Goal: Transaction & Acquisition: Purchase product/service

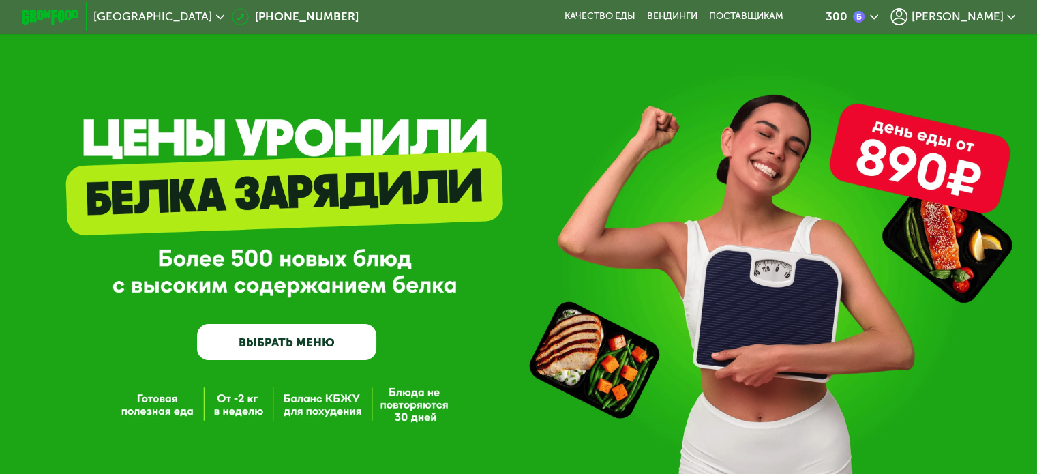
click at [907, 15] on use at bounding box center [898, 16] width 17 height 17
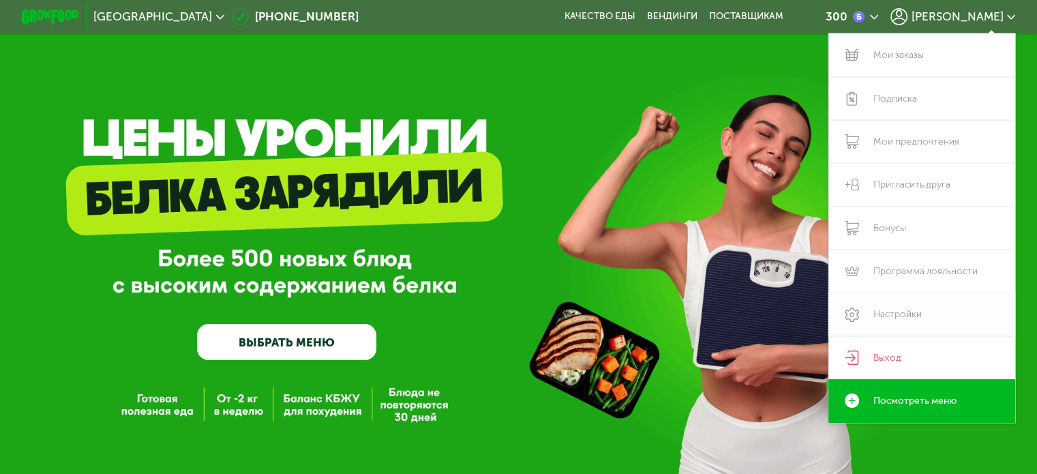
click at [923, 318] on link "Настройки" at bounding box center [921, 313] width 187 height 43
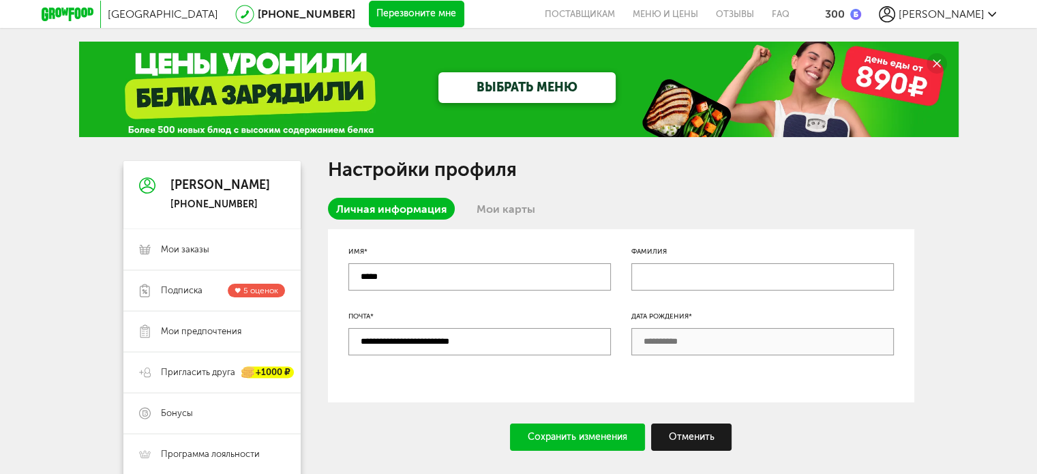
click at [984, 13] on div "[PERSON_NAME]" at bounding box center [937, 14] width 117 height 16
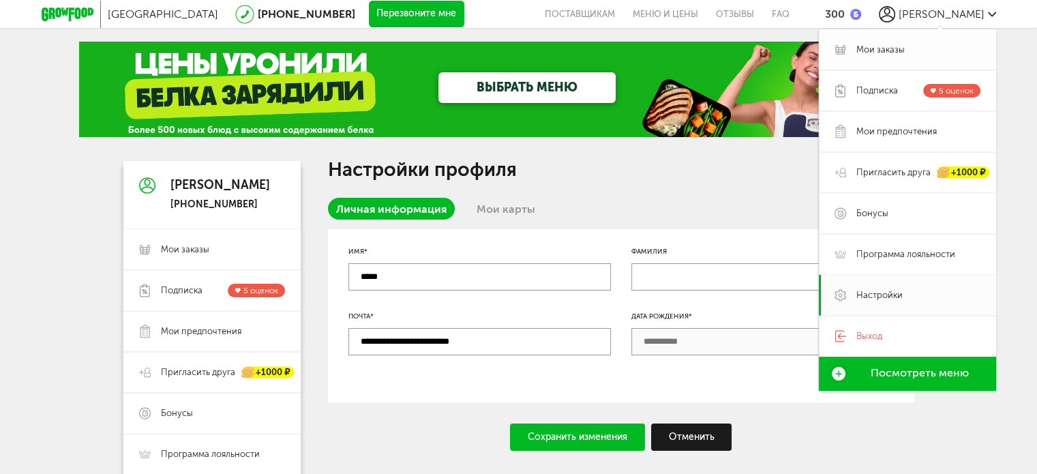
click at [906, 44] on span "Мои заказы" at bounding box center [918, 50] width 124 height 12
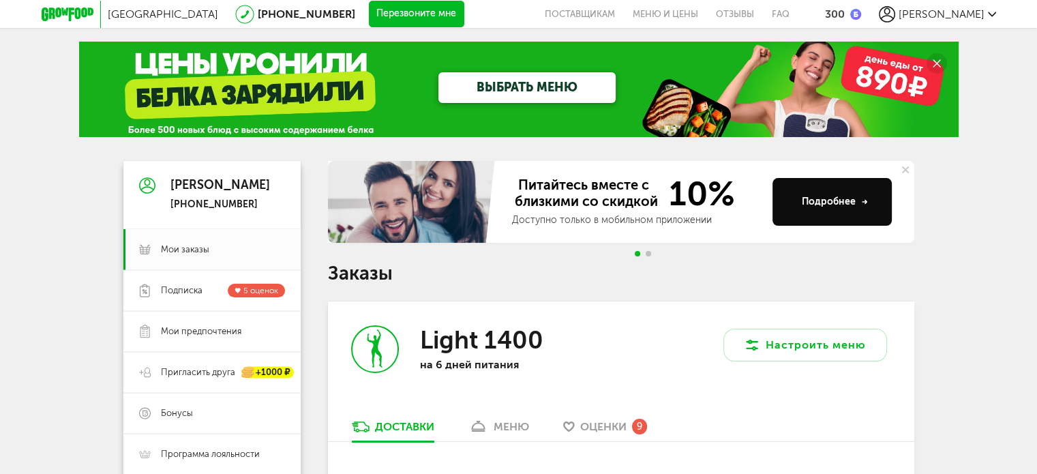
click at [652, 254] on div at bounding box center [643, 253] width 22 height 5
click at [650, 253] on span "Go to slide 2" at bounding box center [647, 253] width 5 height 5
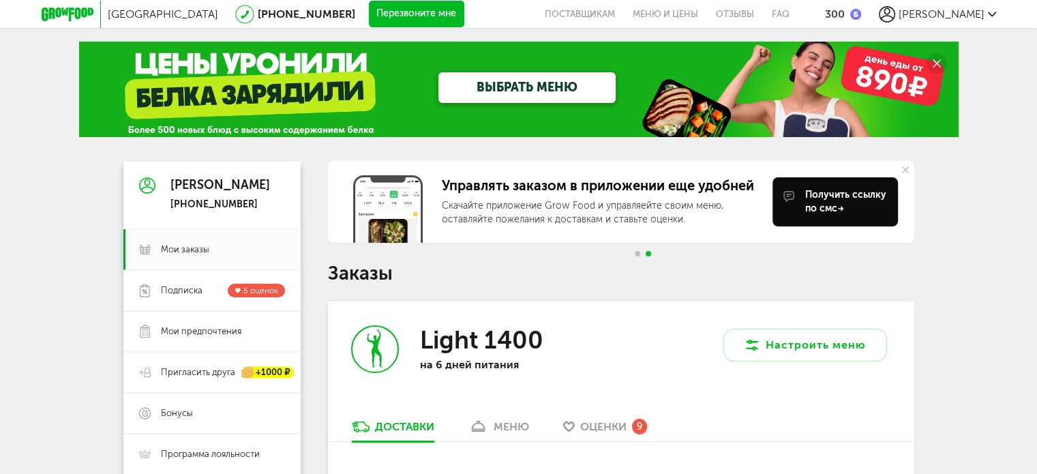
click at [632, 256] on div at bounding box center [643, 253] width 22 height 5
click at [635, 254] on span "Go to slide 1" at bounding box center [637, 253] width 5 height 5
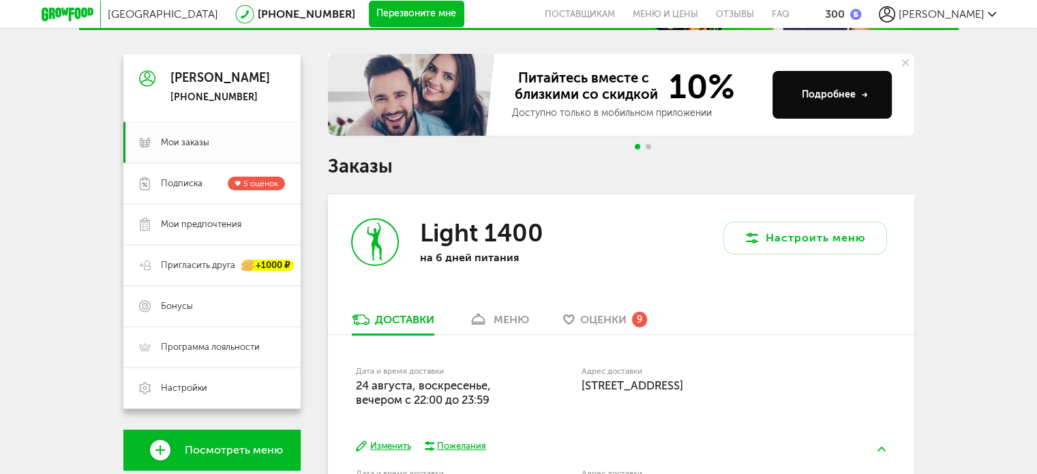
scroll to position [204, 0]
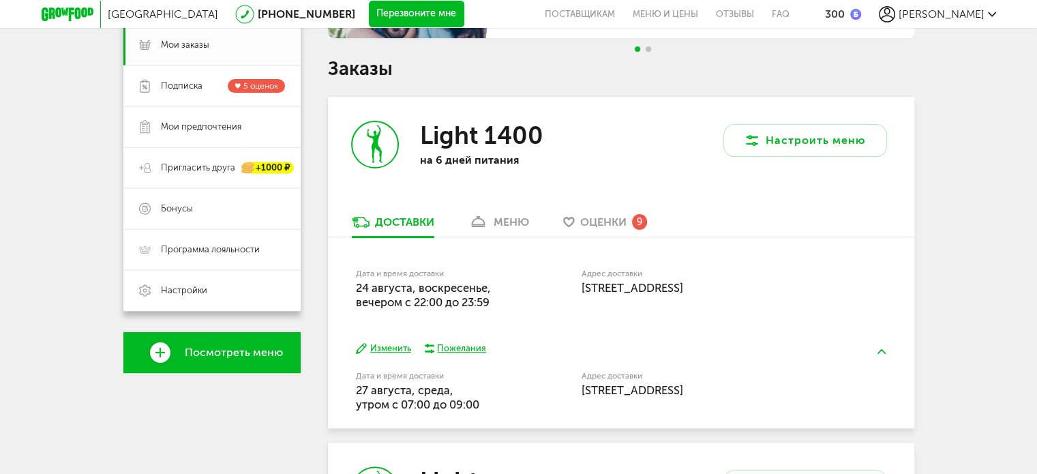
click at [514, 215] on link "меню" at bounding box center [498, 226] width 74 height 22
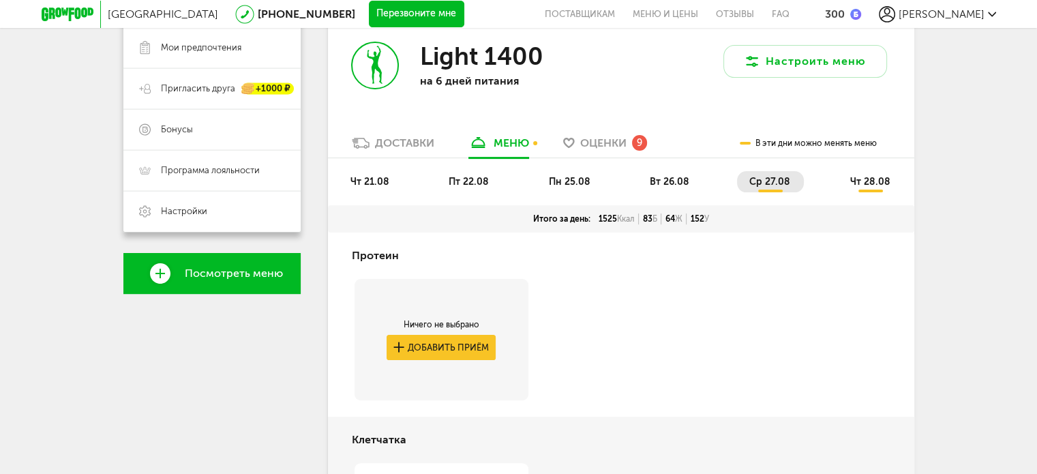
scroll to position [267, 0]
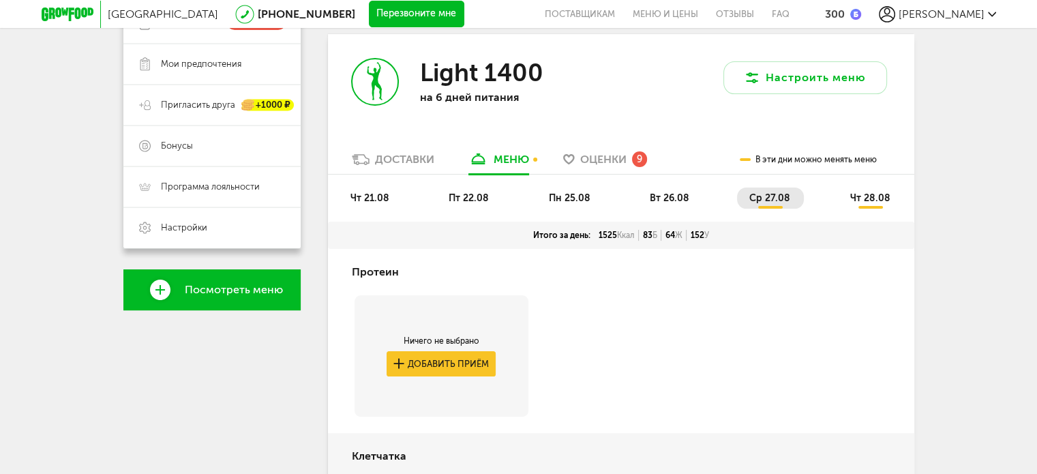
click at [390, 198] on li "чт 21.08" at bounding box center [370, 197] width 65 height 21
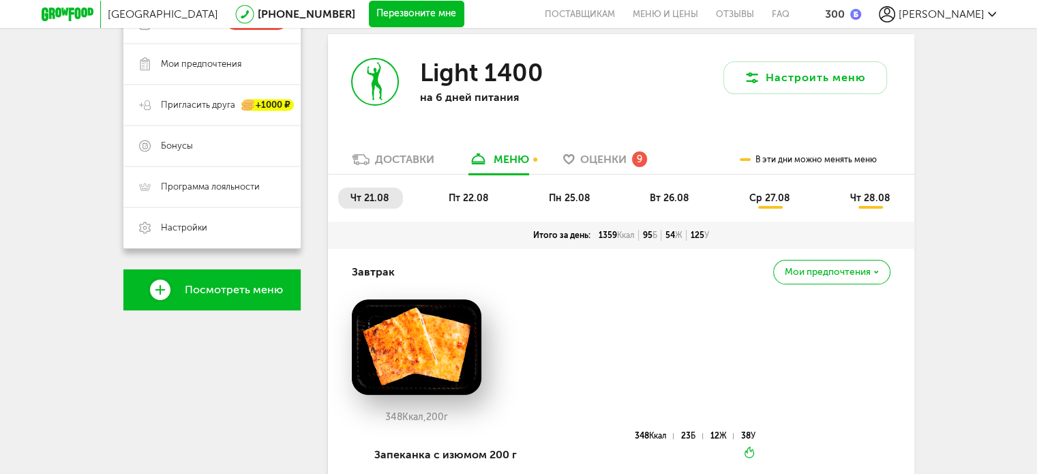
click at [477, 200] on span "пт 22.08" at bounding box center [468, 198] width 40 height 12
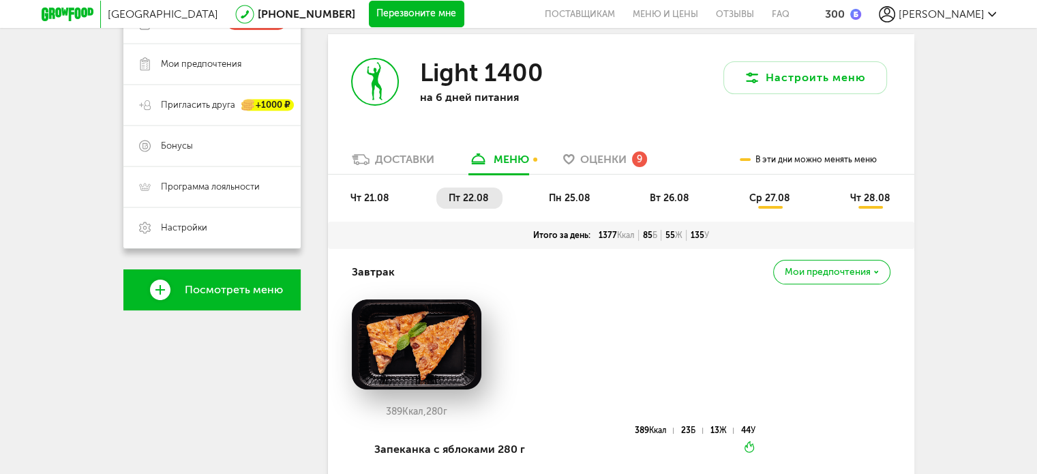
scroll to position [335, 0]
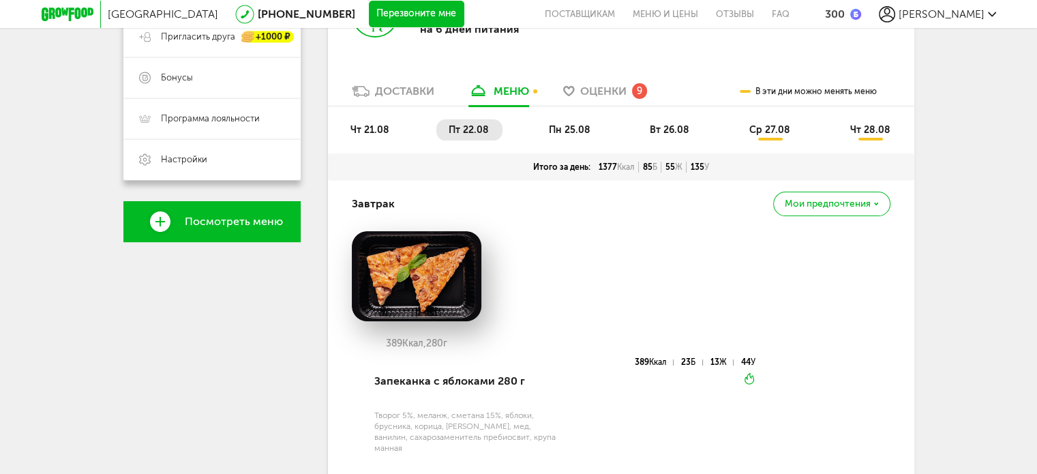
click at [589, 131] on span "пн 25.08" at bounding box center [570, 130] width 42 height 12
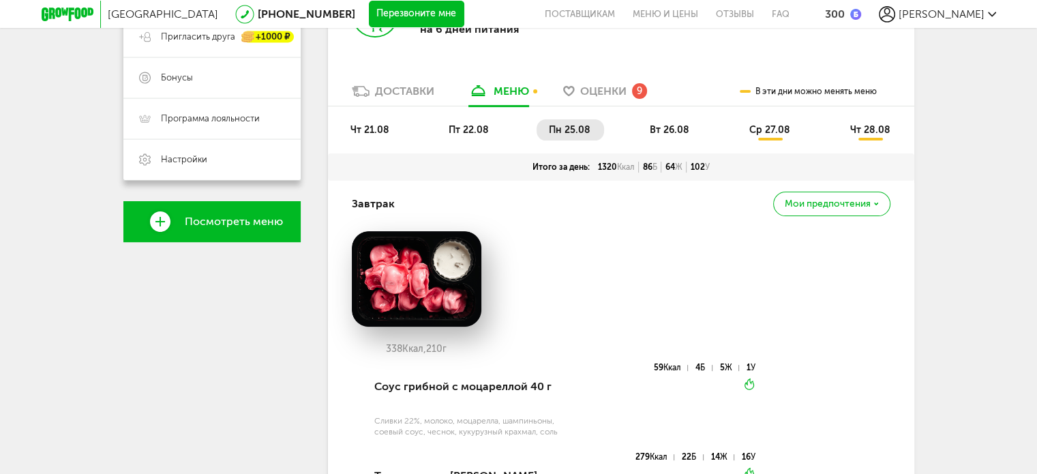
click at [670, 127] on span "вт 26.08" at bounding box center [670, 130] width 40 height 12
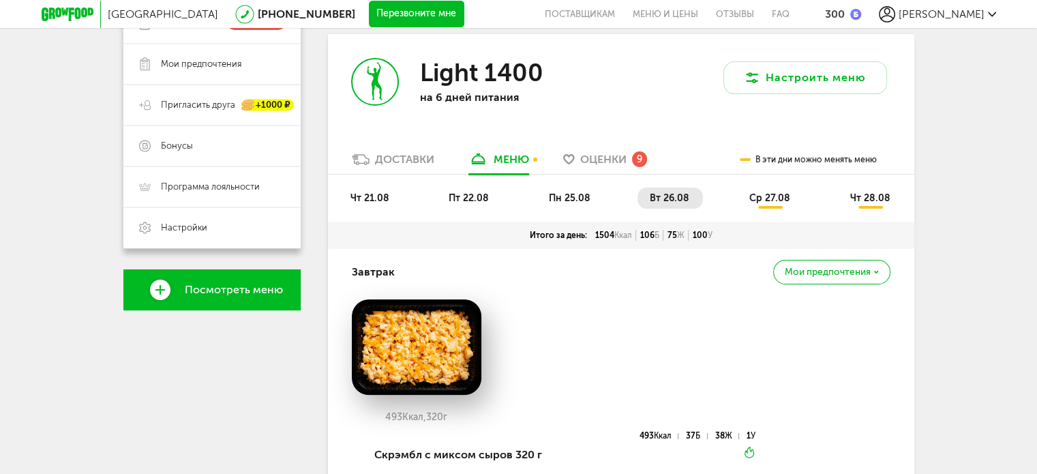
click at [376, 170] on link "Доставки" at bounding box center [393, 163] width 96 height 22
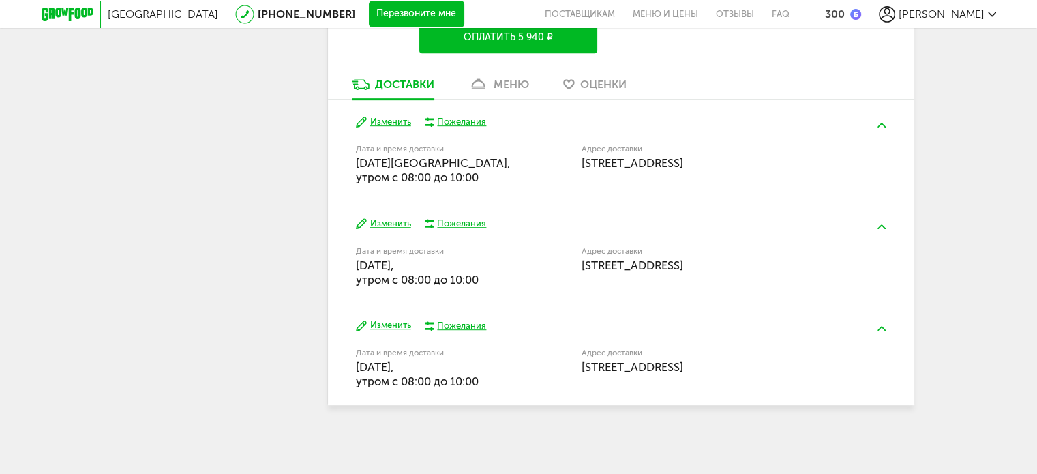
scroll to position [750, 0]
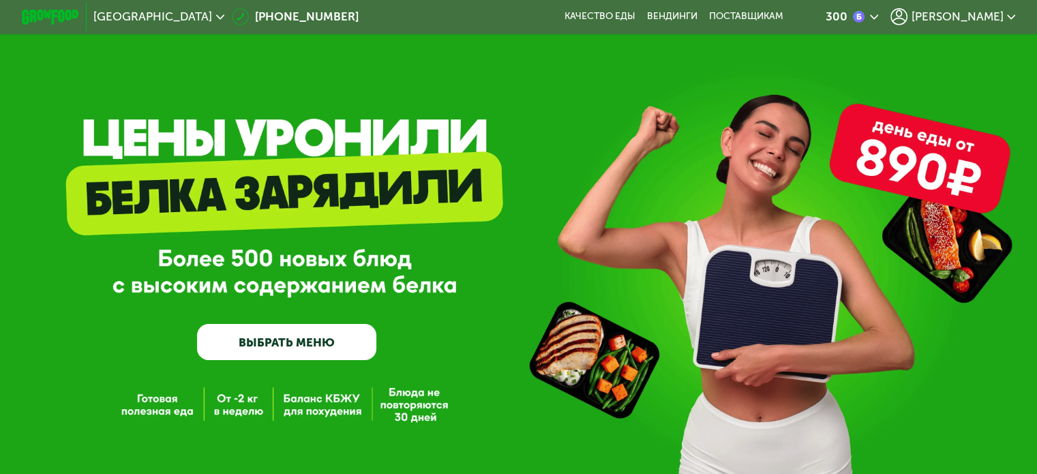
click at [1011, 16] on use at bounding box center [1011, 16] width 9 height 5
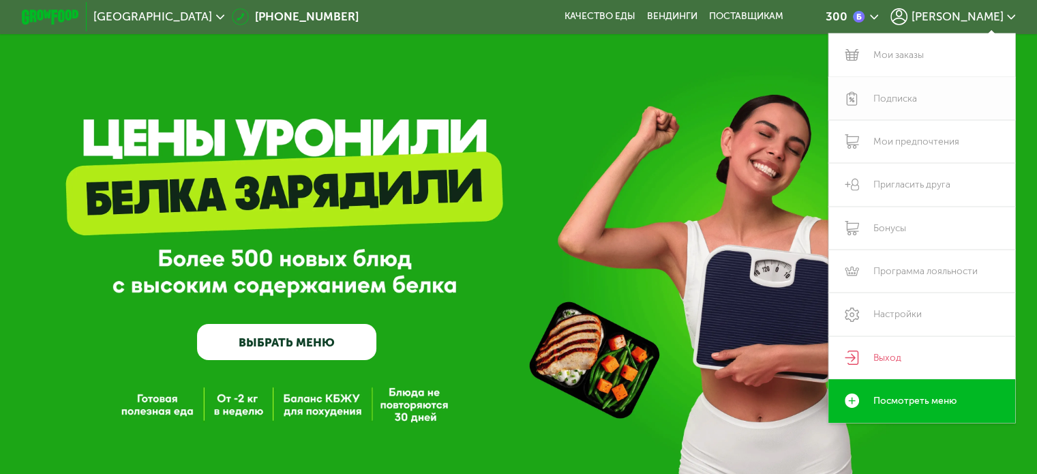
click at [900, 97] on link "Подписка" at bounding box center [921, 98] width 187 height 43
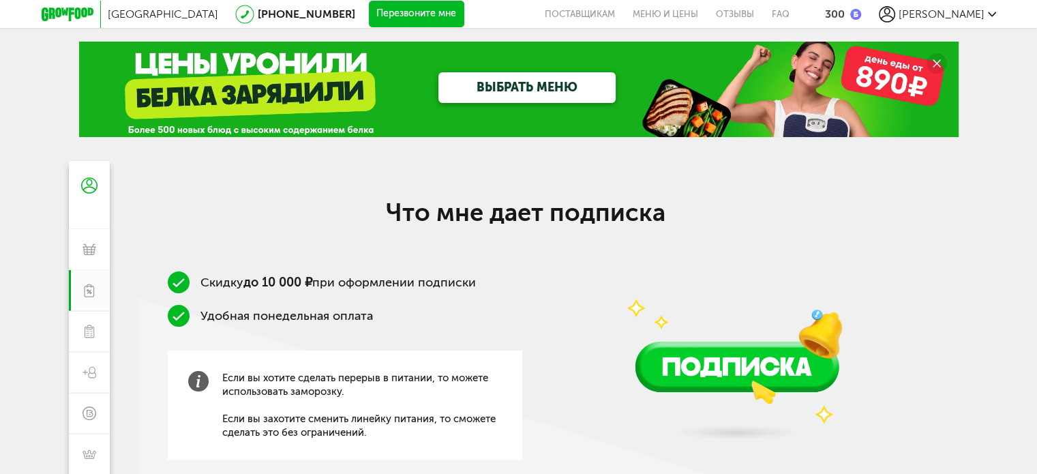
click at [979, 10] on span "[PERSON_NAME]" at bounding box center [941, 13] width 86 height 13
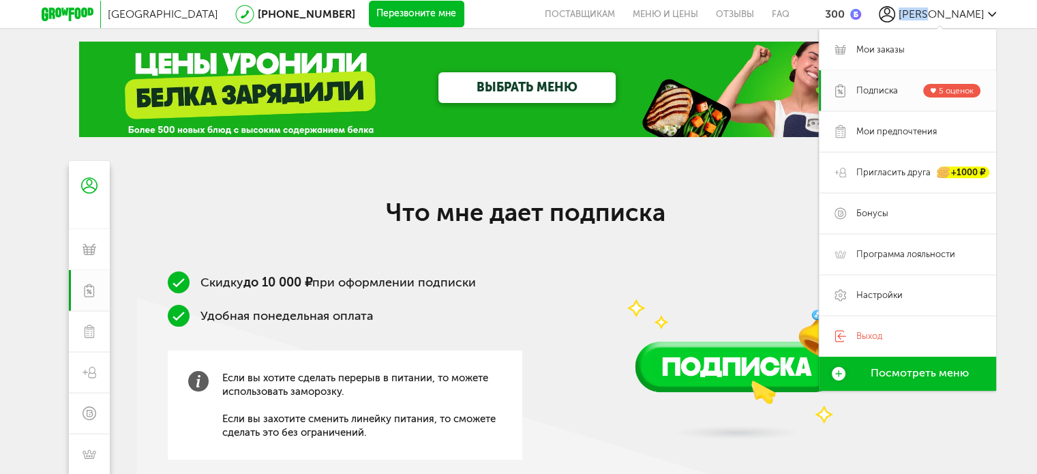
click at [979, 10] on span "[PERSON_NAME]" at bounding box center [941, 13] width 86 height 13
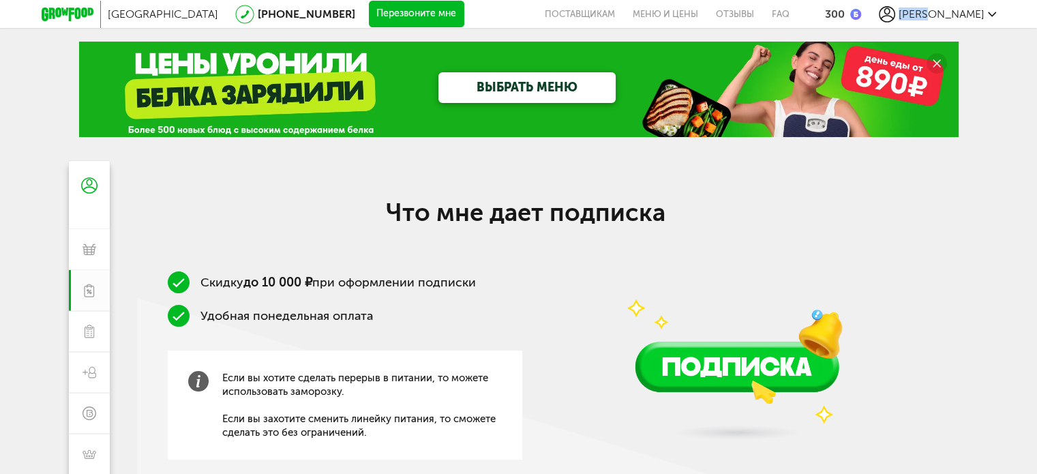
click at [565, 82] on link "ВЫБРАТЬ МЕНЮ" at bounding box center [526, 87] width 177 height 31
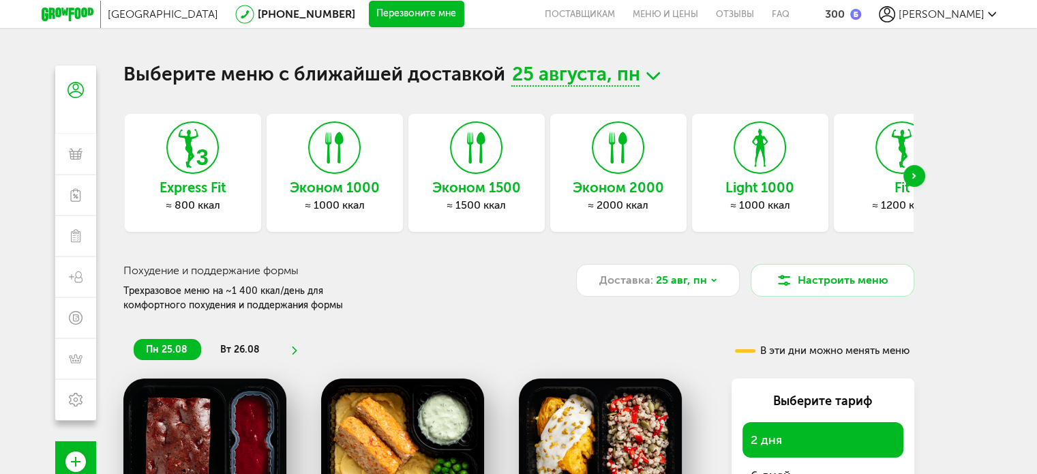
click at [911, 179] on div "Next slide" at bounding box center [914, 176] width 22 height 22
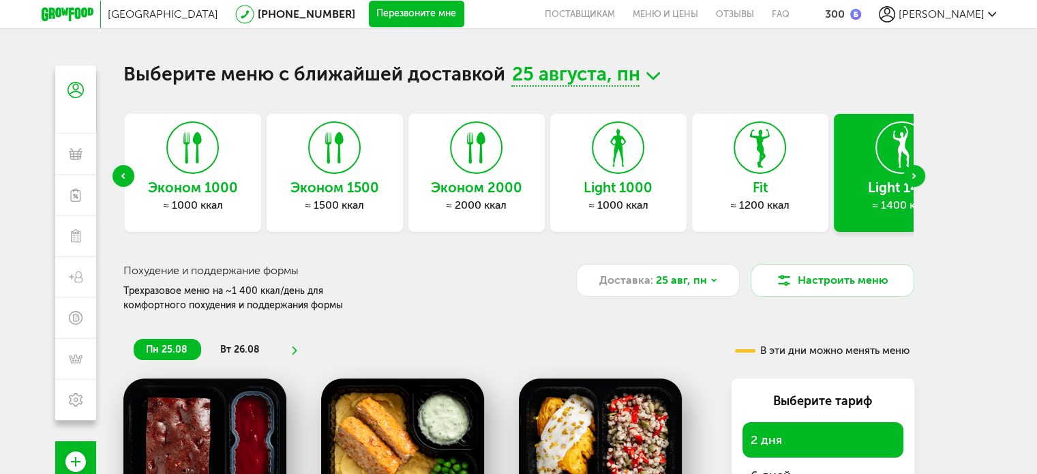
click at [913, 177] on use "Next slide" at bounding box center [913, 175] width 3 height 5
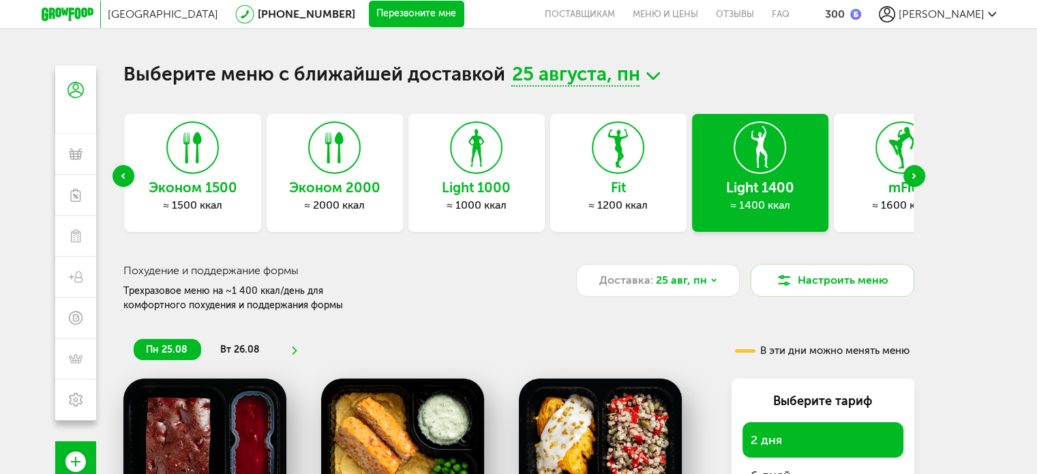
click at [913, 177] on use "Next slide" at bounding box center [913, 175] width 3 height 5
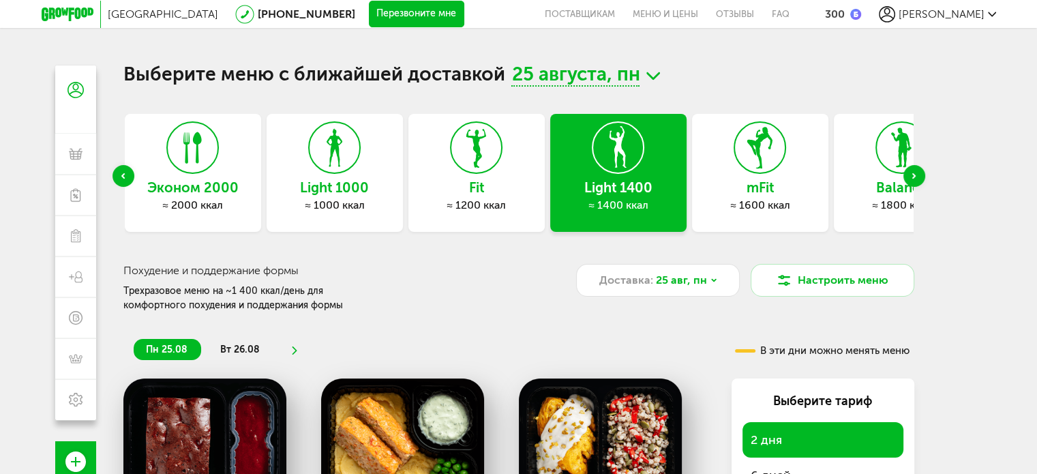
click at [913, 177] on use "Next slide" at bounding box center [913, 175] width 3 height 5
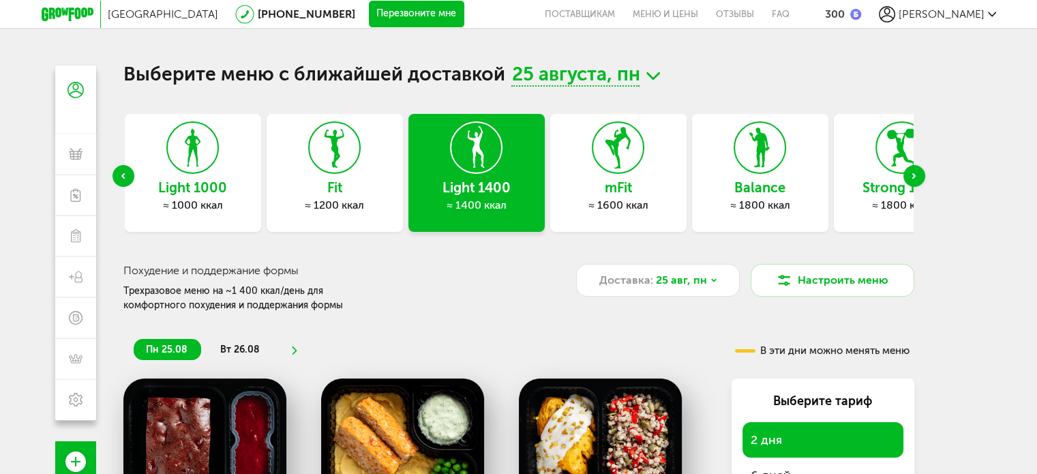
click at [914, 172] on div "Next slide" at bounding box center [914, 176] width 22 height 22
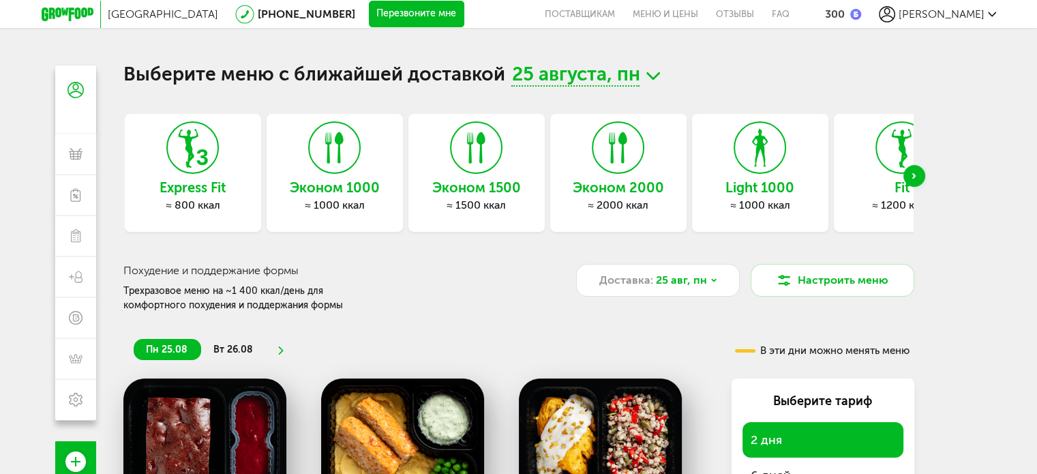
click at [913, 179] on div "Next slide" at bounding box center [914, 176] width 22 height 22
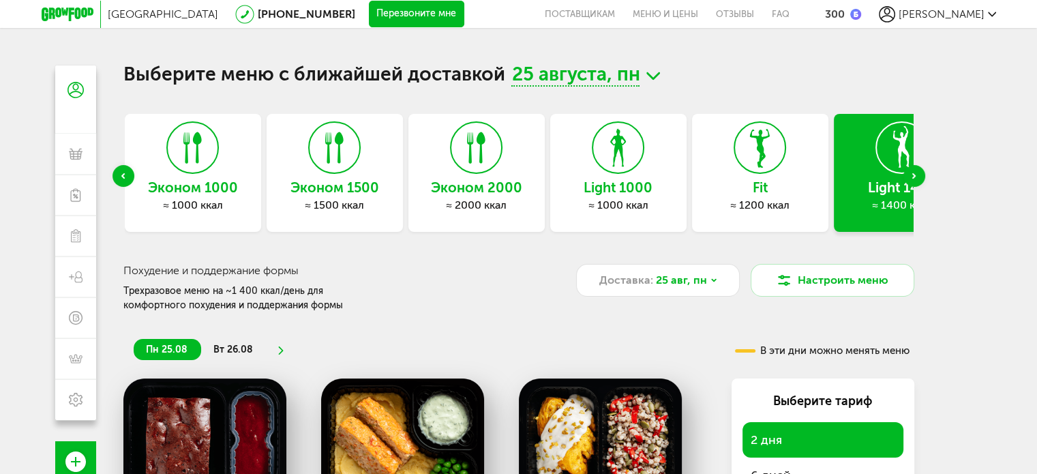
click at [919, 173] on div "Next slide" at bounding box center [914, 176] width 22 height 22
